Goal: Task Accomplishment & Management: Use online tool/utility

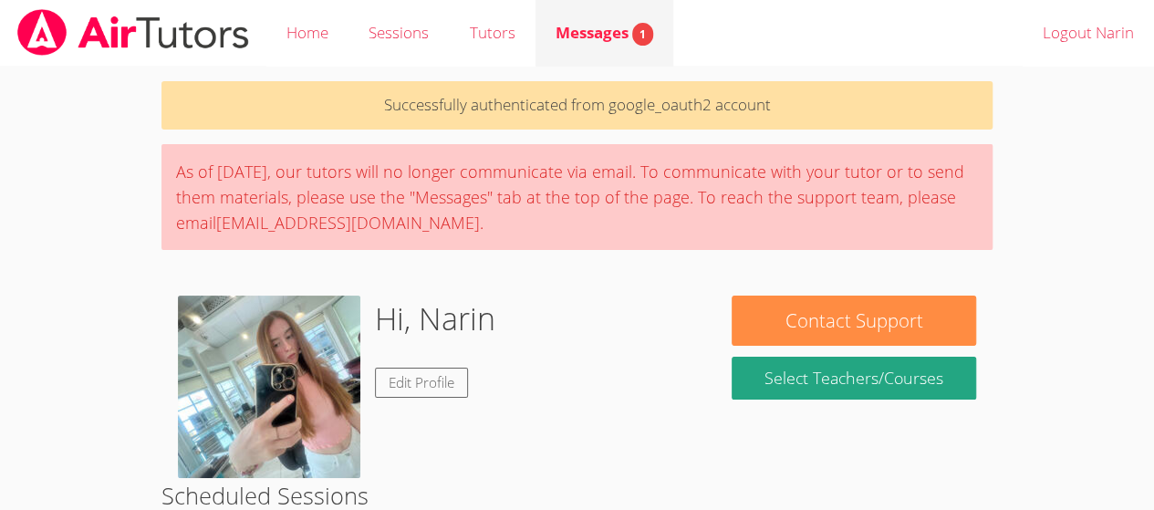
click at [586, 46] on div "Messages 1" at bounding box center [604, 33] width 98 height 26
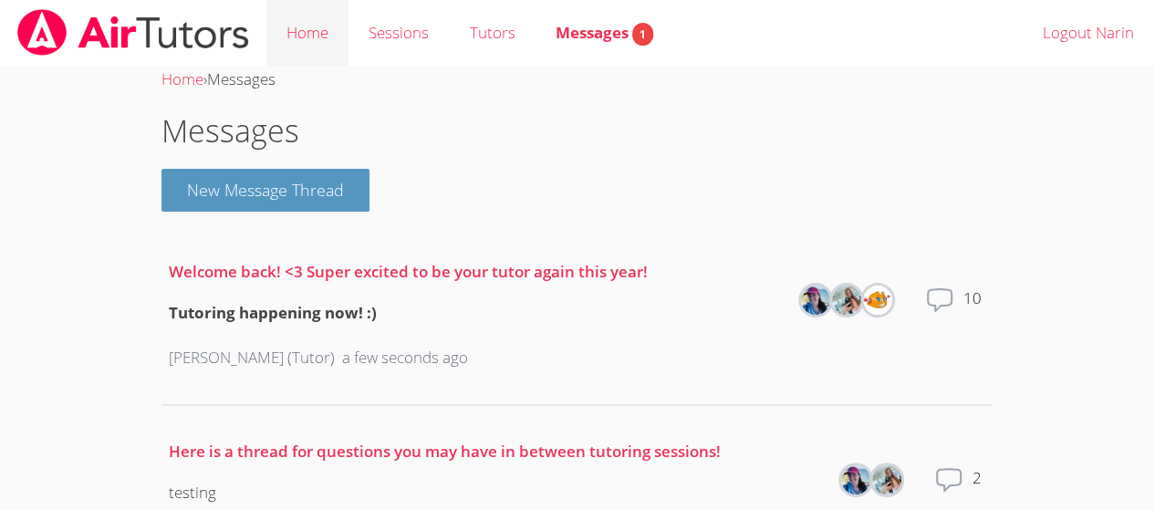
click at [312, 40] on link "Home" at bounding box center [307, 33] width 82 height 67
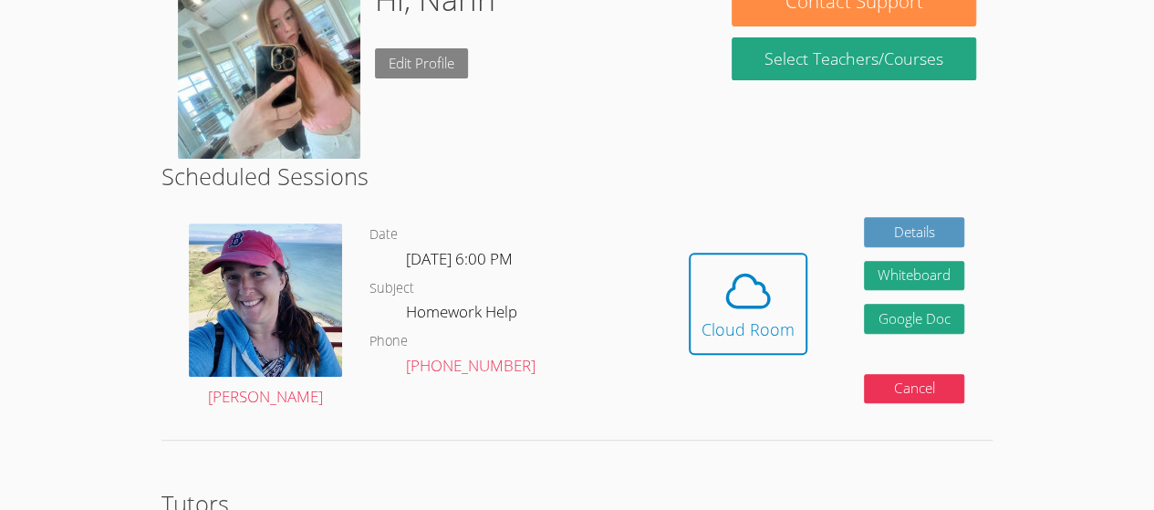
scroll to position [261, 0]
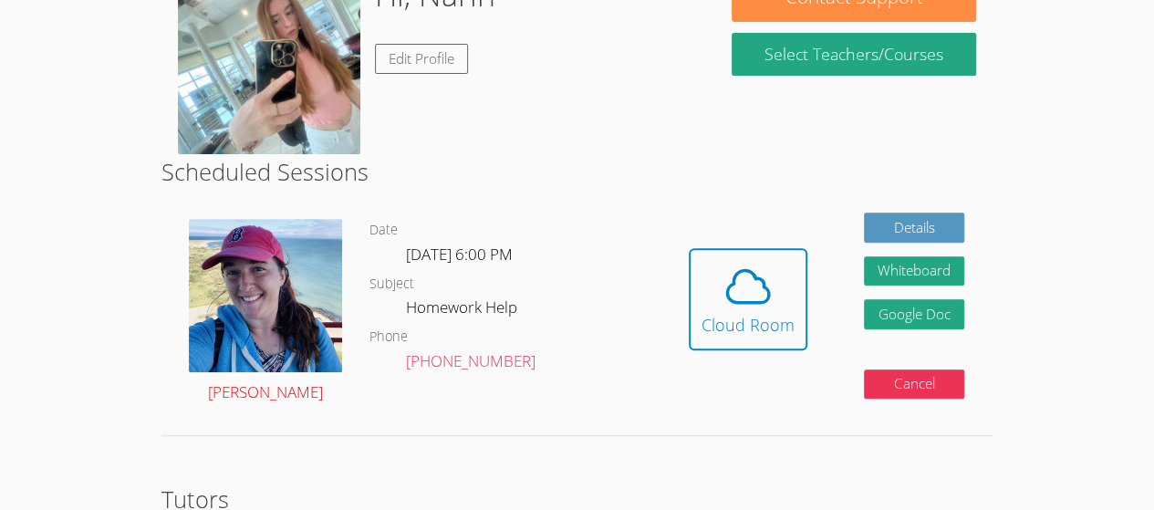
click at [327, 287] on img at bounding box center [265, 295] width 153 height 153
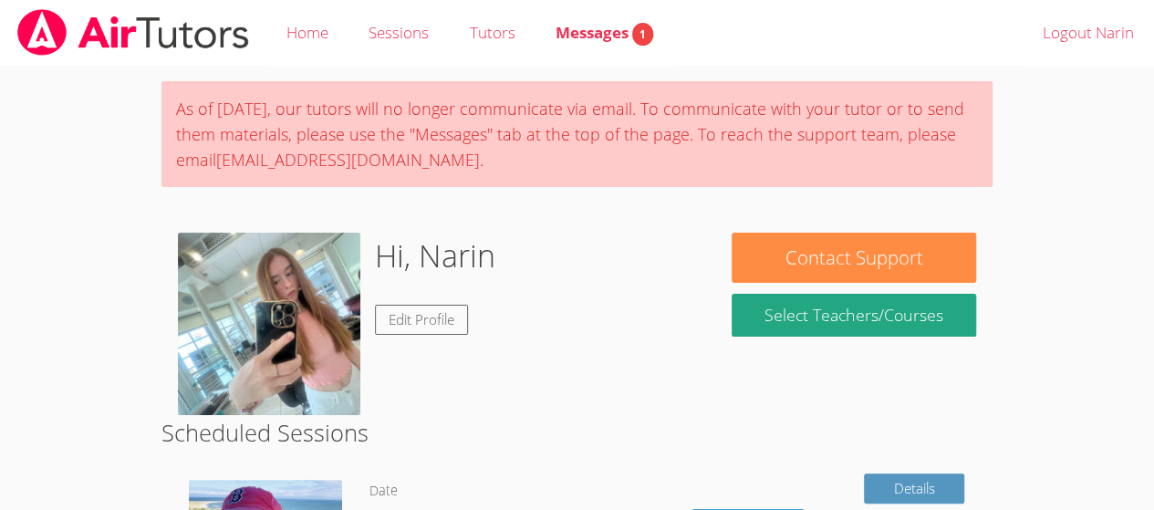
scroll to position [261, 0]
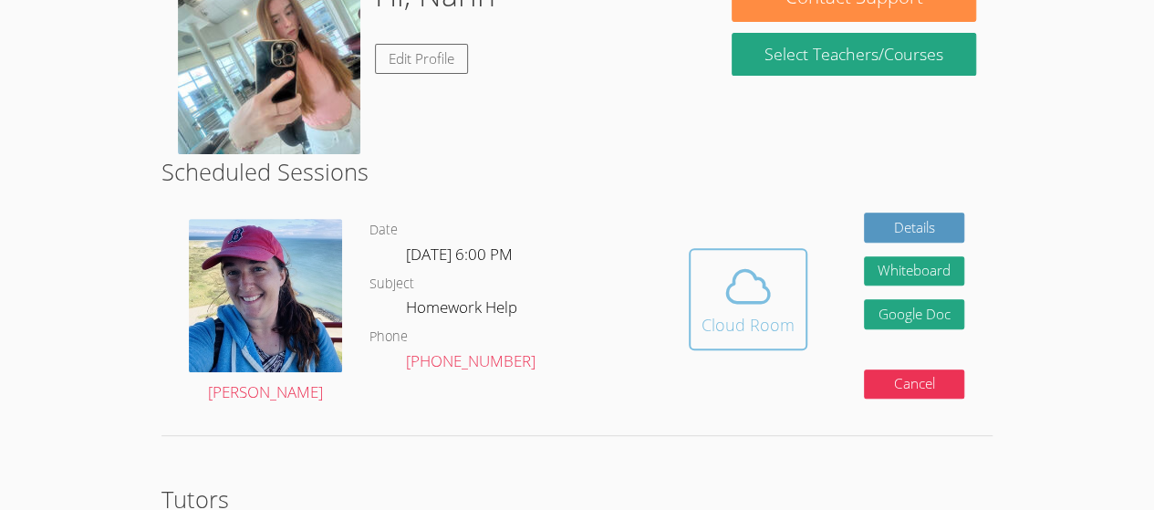
click at [741, 342] on button "Cloud Room" at bounding box center [748, 299] width 119 height 102
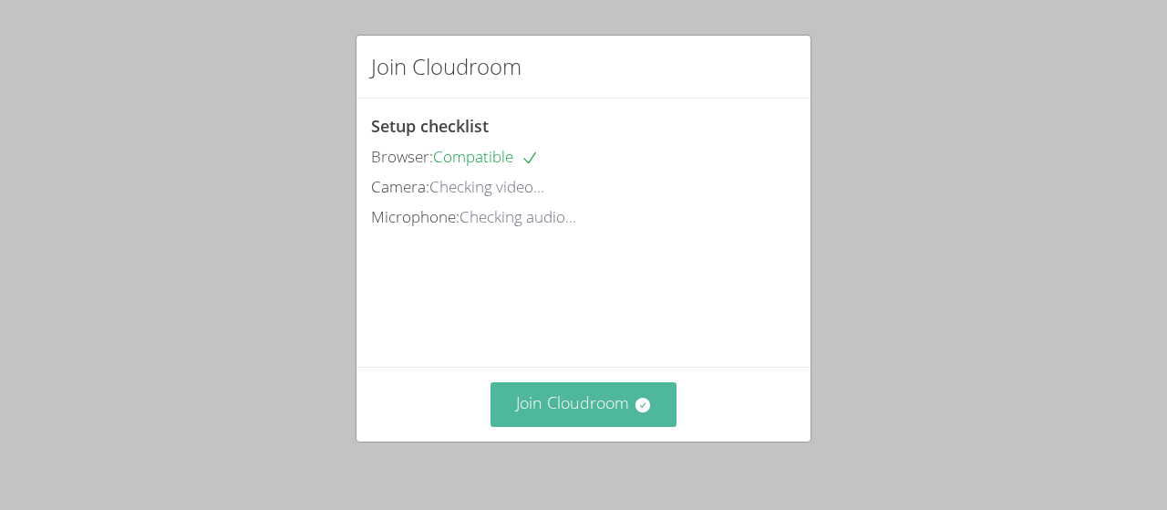
click at [521, 415] on button "Join Cloudroom" at bounding box center [584, 404] width 187 height 45
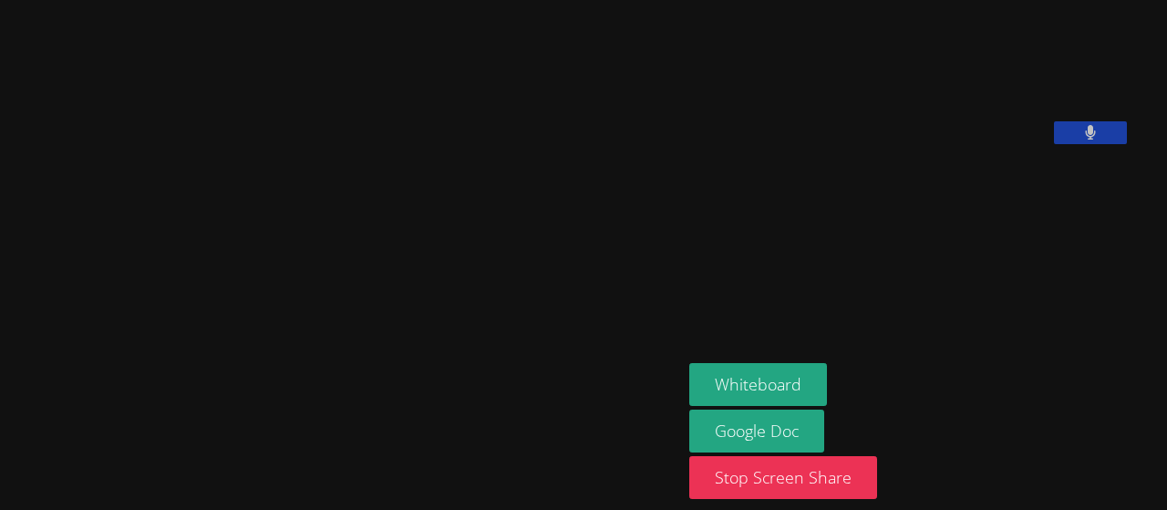
click at [204, 145] on video at bounding box center [341, 219] width 274 height 376
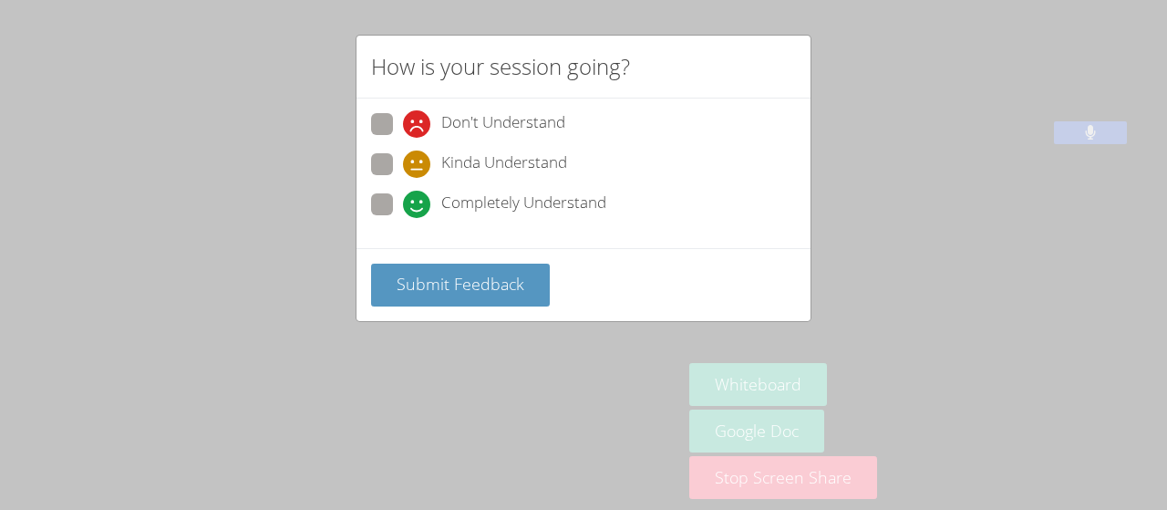
click at [403, 218] on span at bounding box center [403, 218] width 0 height 0
click at [403, 207] on input "Completely Understand" at bounding box center [411, 201] width 16 height 16
radio input "true"
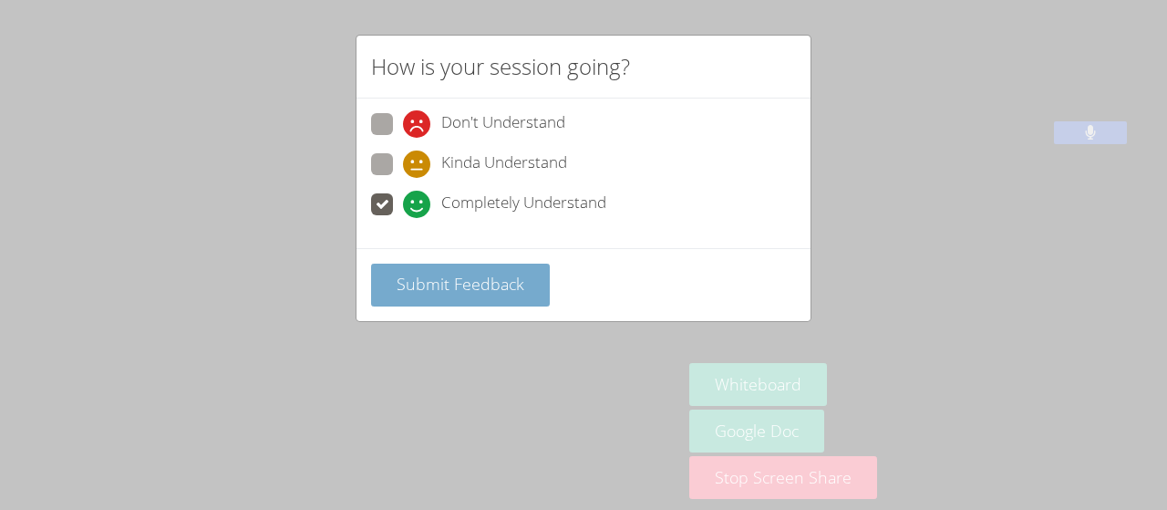
click at [418, 273] on span "Submit Feedback" at bounding box center [461, 284] width 128 height 22
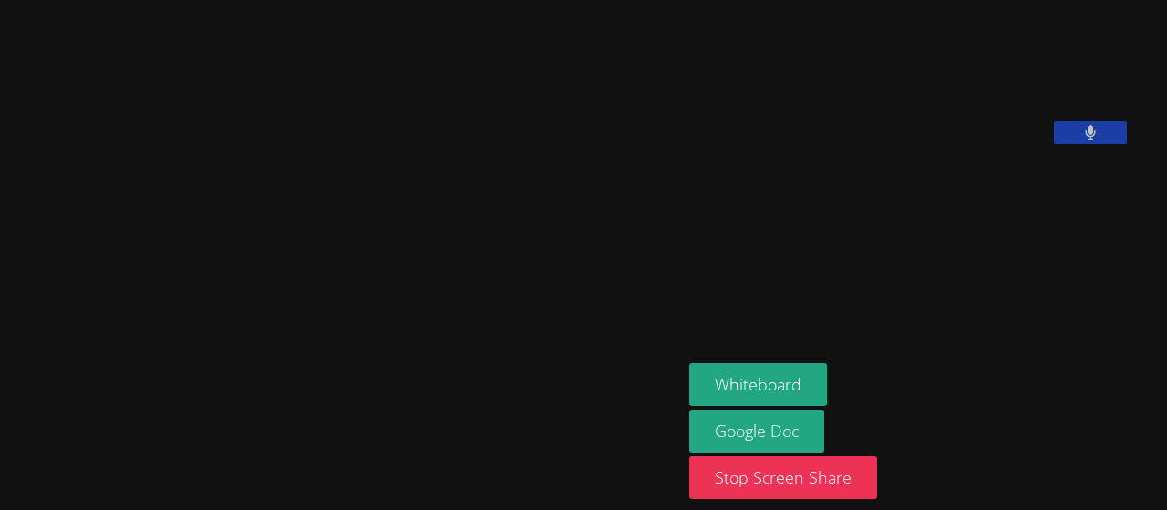
click at [1067, 404] on div "Whiteboard Google Doc Stop Screen Share" at bounding box center [910, 431] width 441 height 136
click at [1131, 404] on div "Whiteboard Google Doc Stop Screen Share" at bounding box center [910, 431] width 441 height 136
